Goal: Navigation & Orientation: Find specific page/section

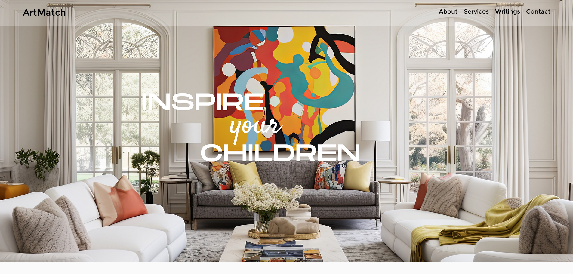
click at [542, 10] on p "Contact" at bounding box center [538, 11] width 30 height 9
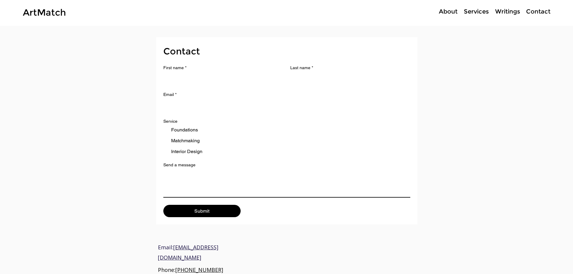
click at [501, 10] on p "Writings" at bounding box center [507, 11] width 31 height 9
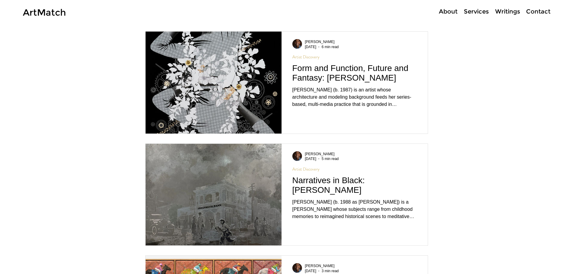
click at [443, 12] on p "About" at bounding box center [448, 11] width 25 height 9
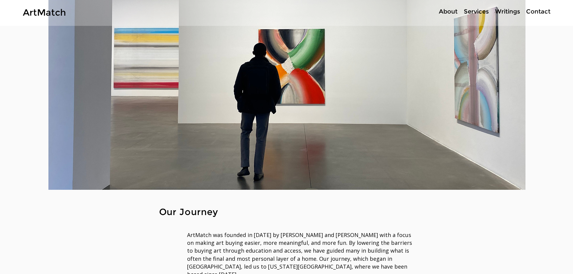
click at [486, 11] on p "Services" at bounding box center [476, 11] width 31 height 9
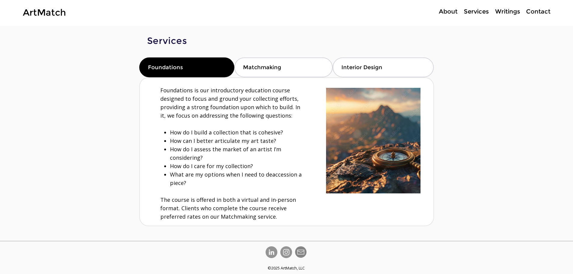
click at [538, 12] on p "Contact" at bounding box center [538, 11] width 30 height 9
